Goal: Information Seeking & Learning: Learn about a topic

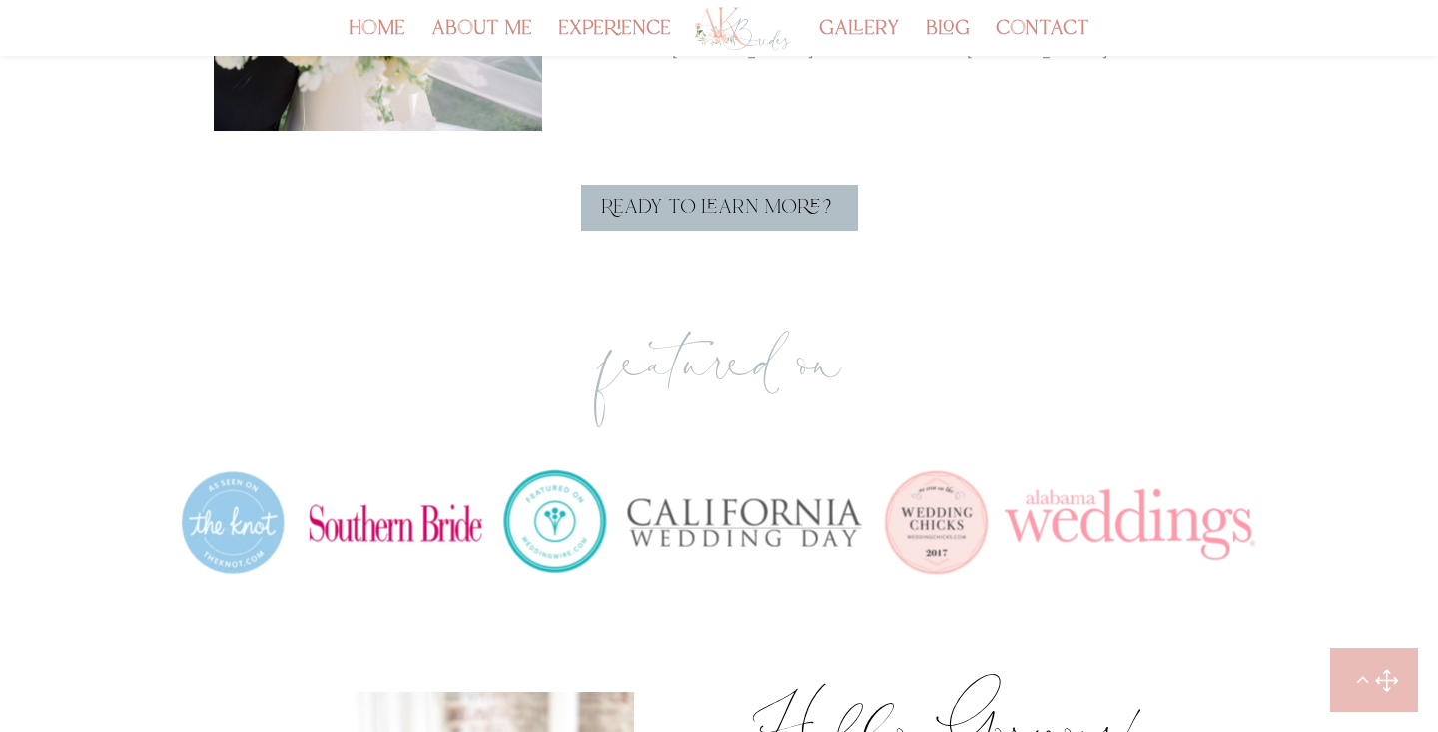
scroll to position [1300, 0]
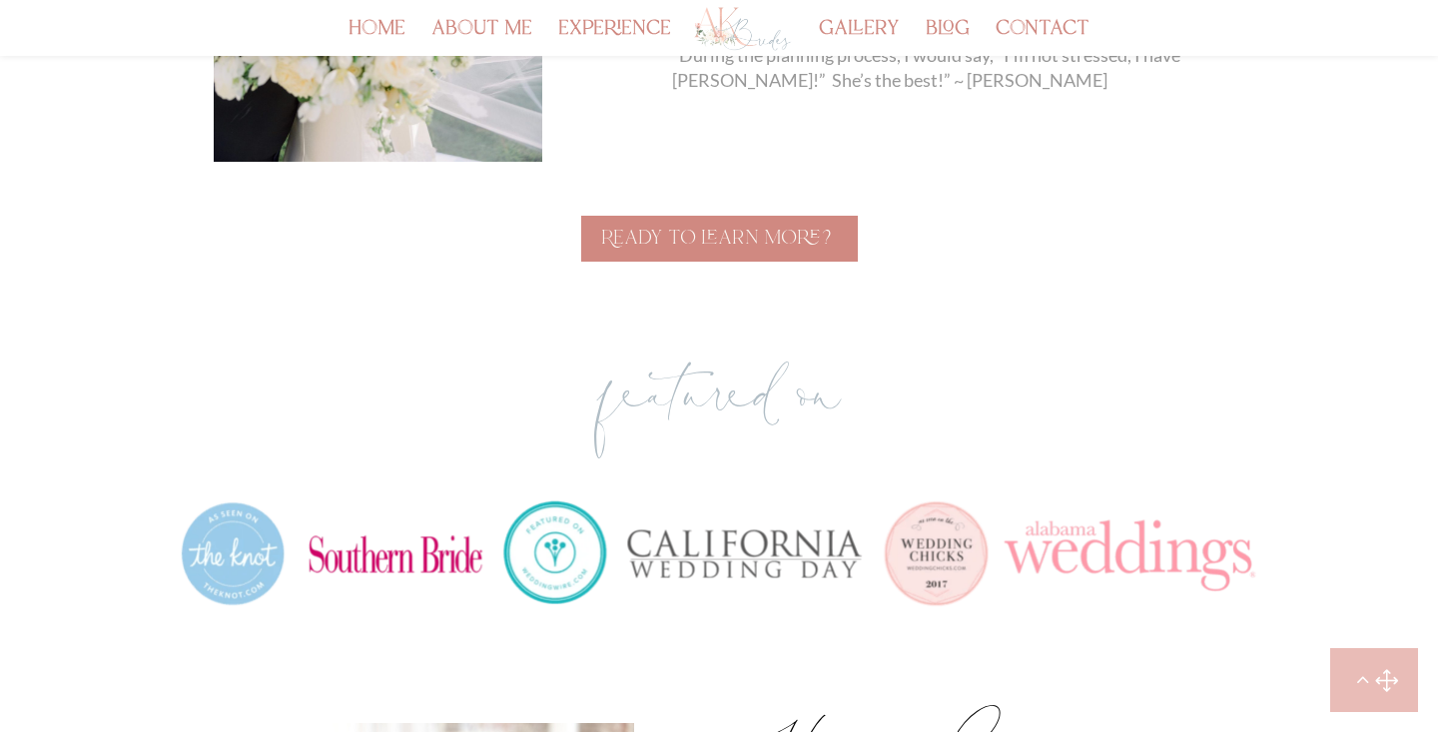
click at [722, 237] on link "Ready to learn more?" at bounding box center [719, 239] width 277 height 46
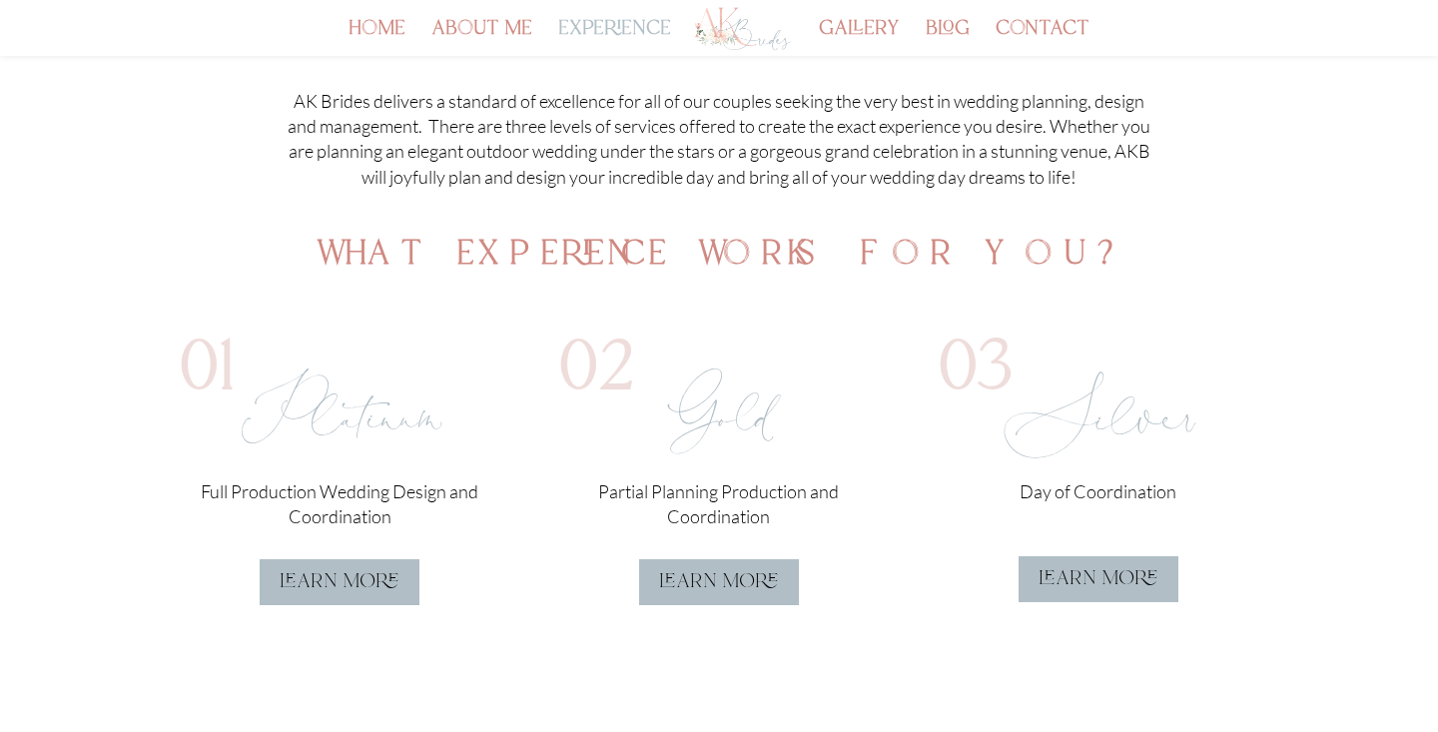
scroll to position [392, 0]
click at [1121, 578] on link "learn more" at bounding box center [1099, 578] width 160 height 46
